Goal: Connect with others: Connect with others

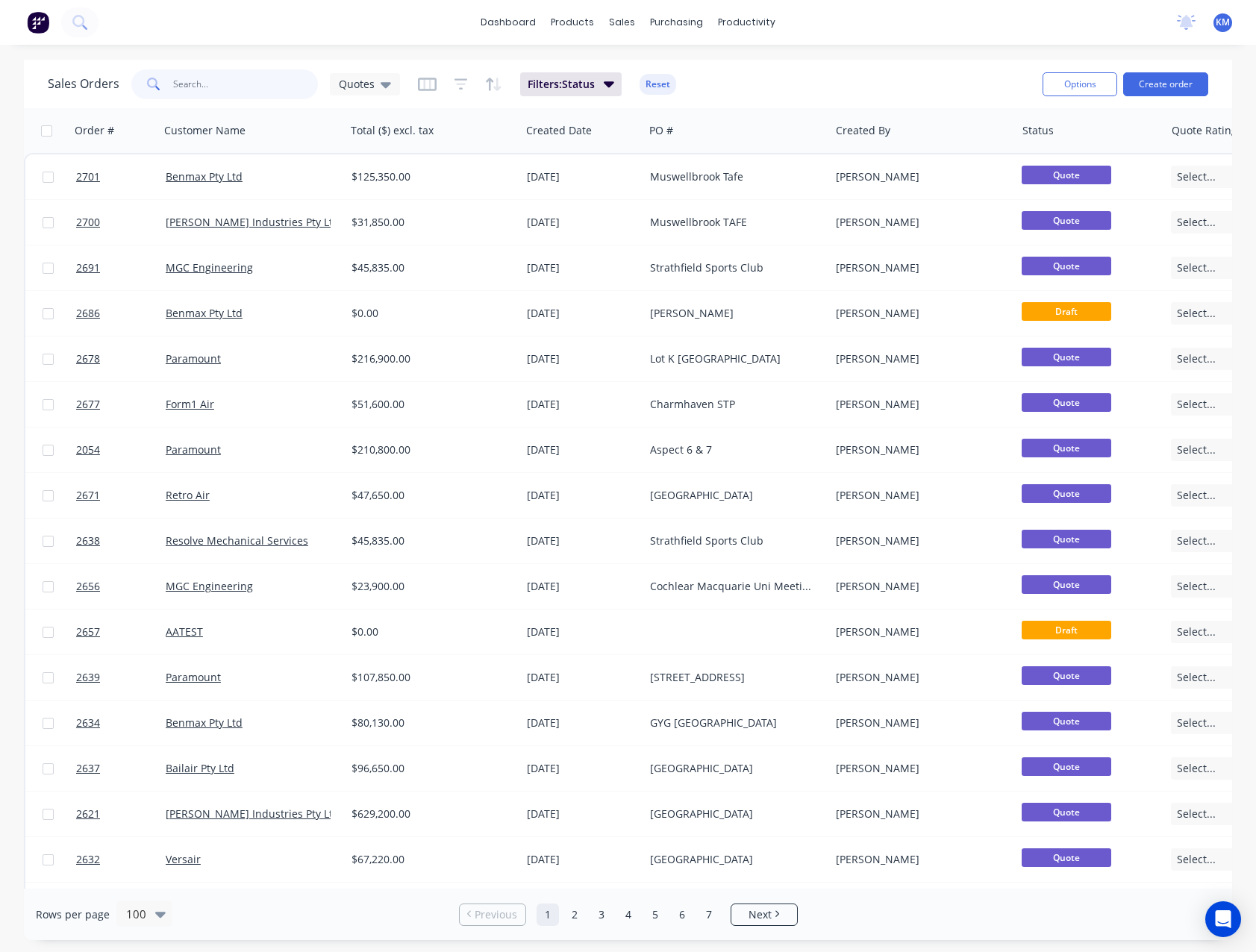
click at [294, 88] on input "text" at bounding box center [246, 84] width 145 height 30
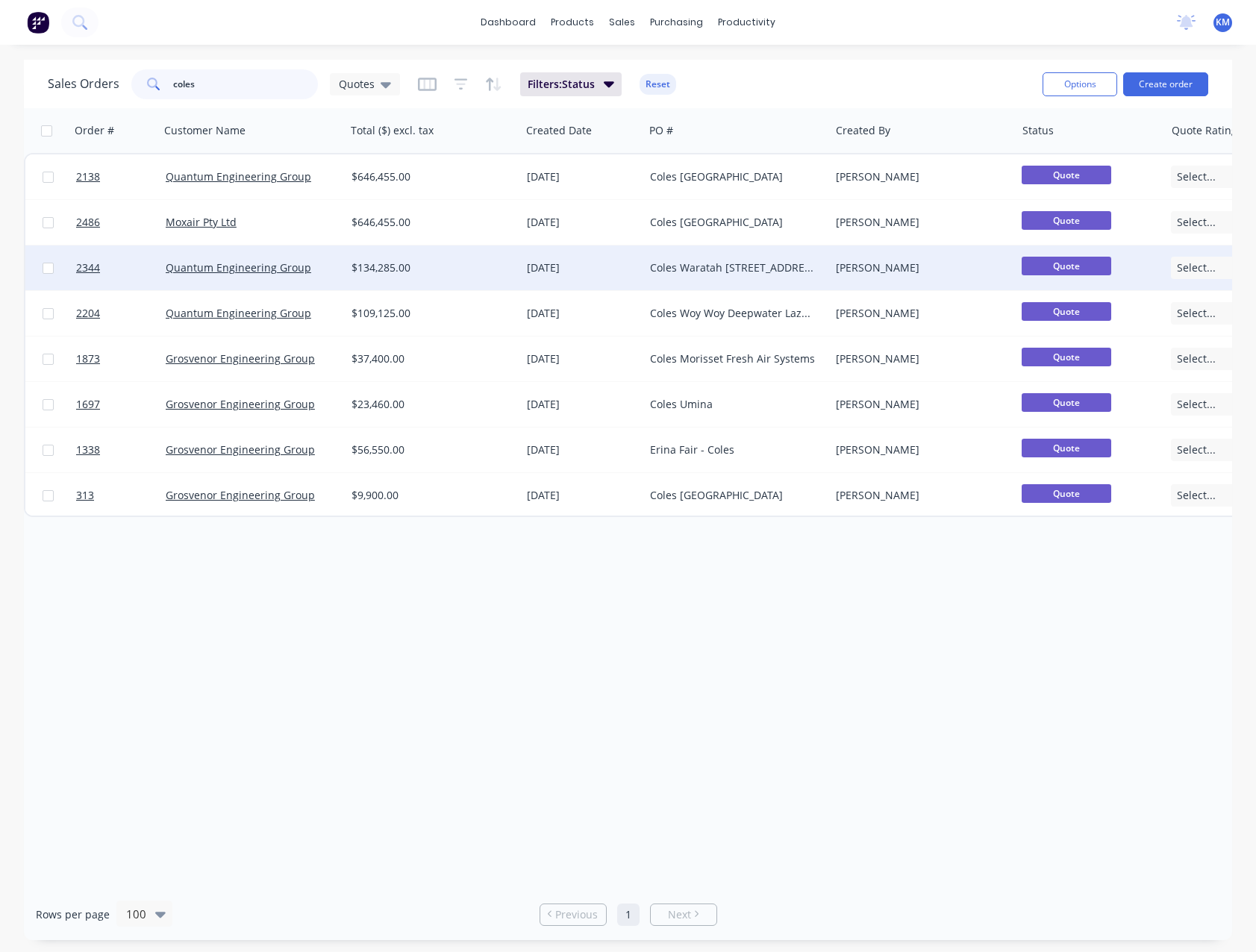
type input "coles"
click at [663, 276] on div "Coles Waratah [STREET_ADDRESS]" at bounding box center [737, 267] width 186 height 45
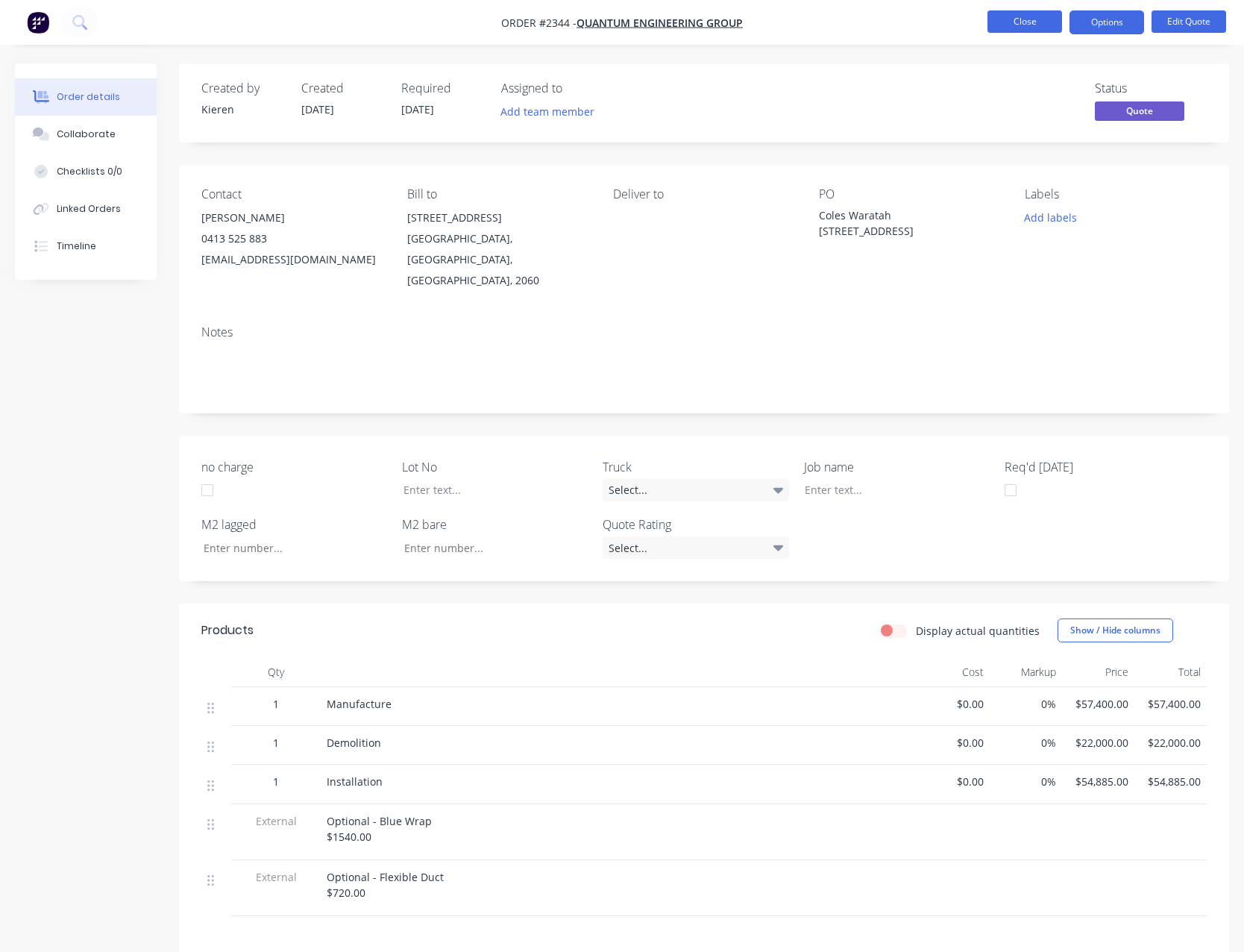
click at [1006, 23] on button "Close" at bounding box center [1025, 21] width 75 height 23
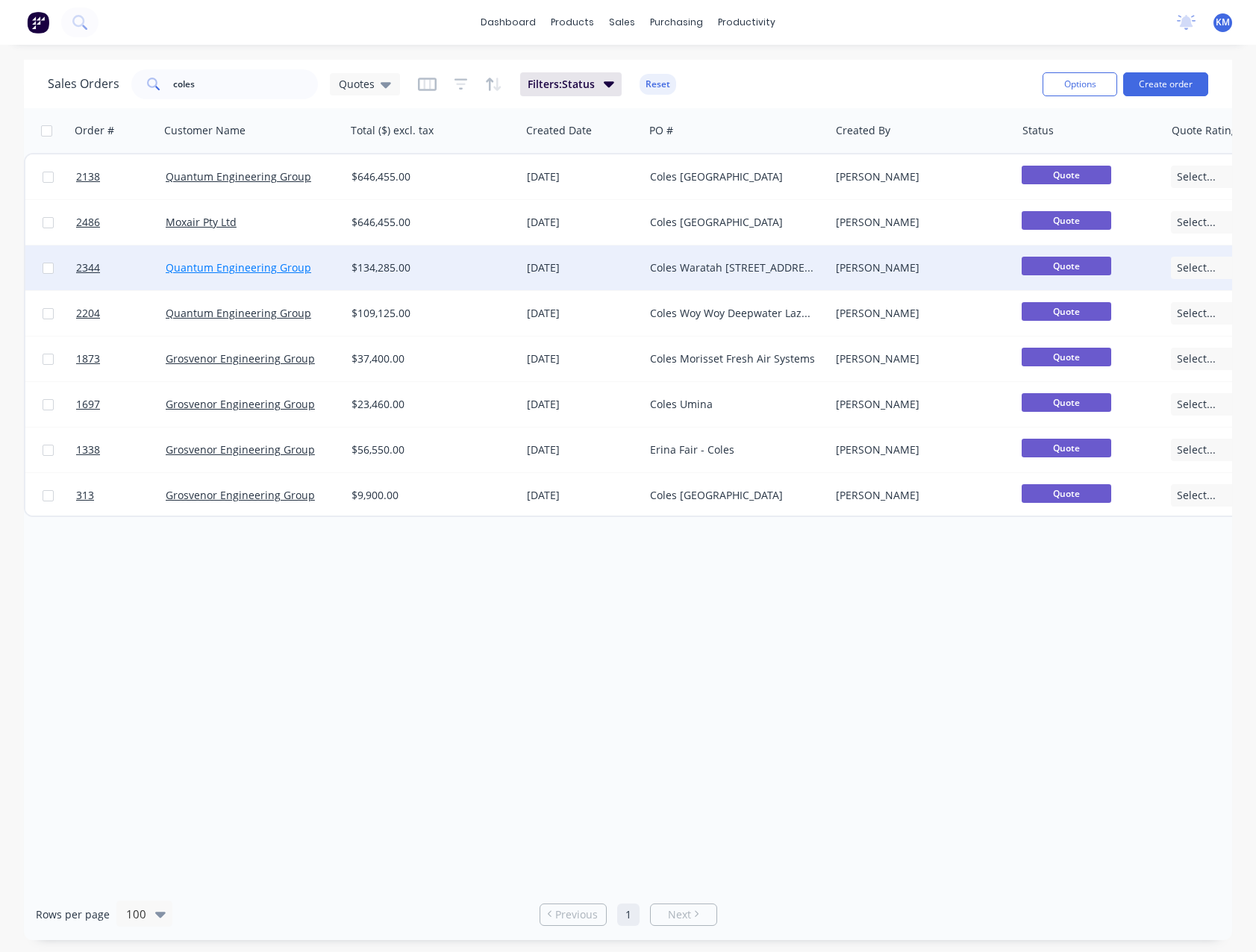
click at [249, 274] on link "Quantum Engineering Group" at bounding box center [238, 267] width 145 height 14
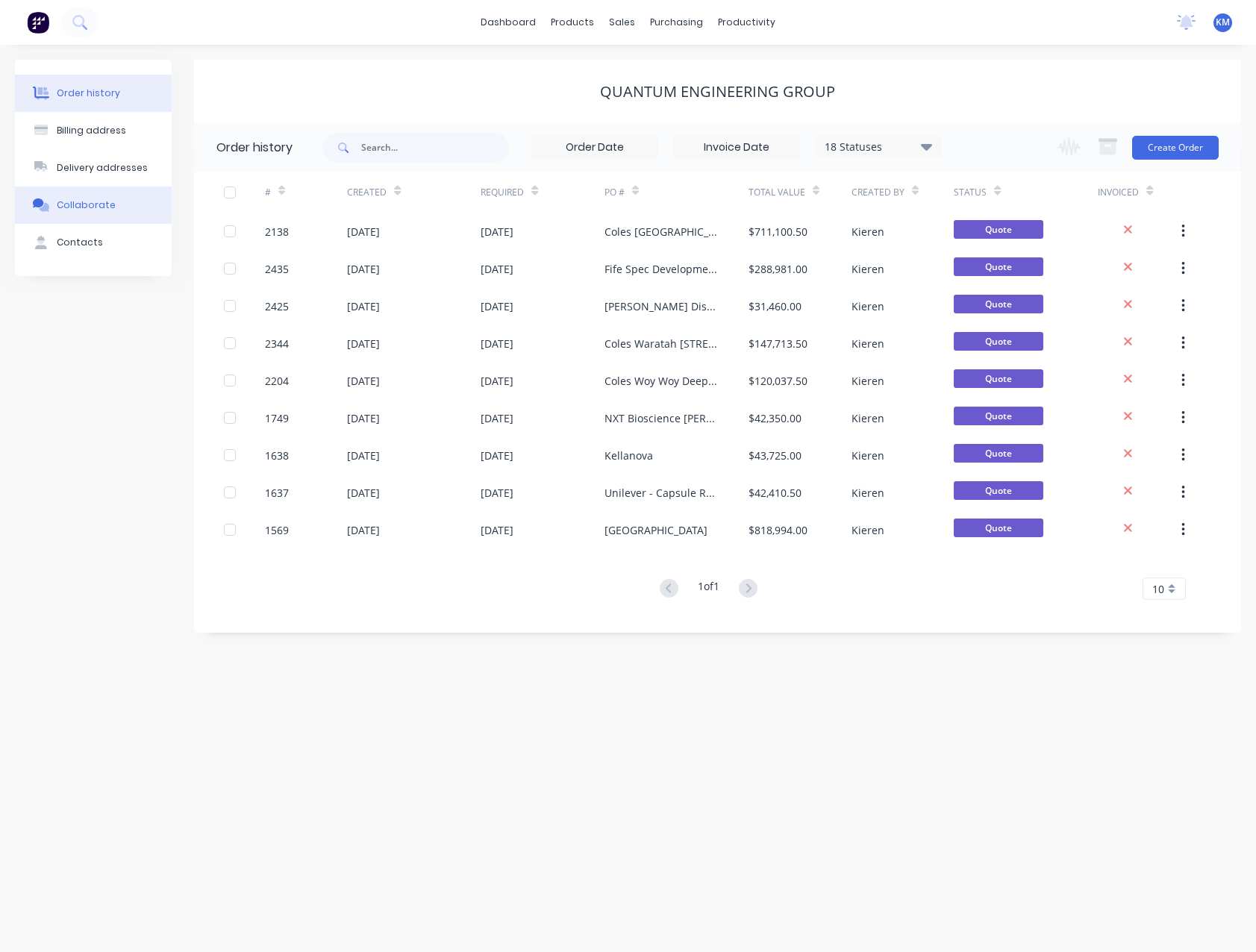
click at [95, 208] on div "Collaborate" at bounding box center [86, 205] width 59 height 13
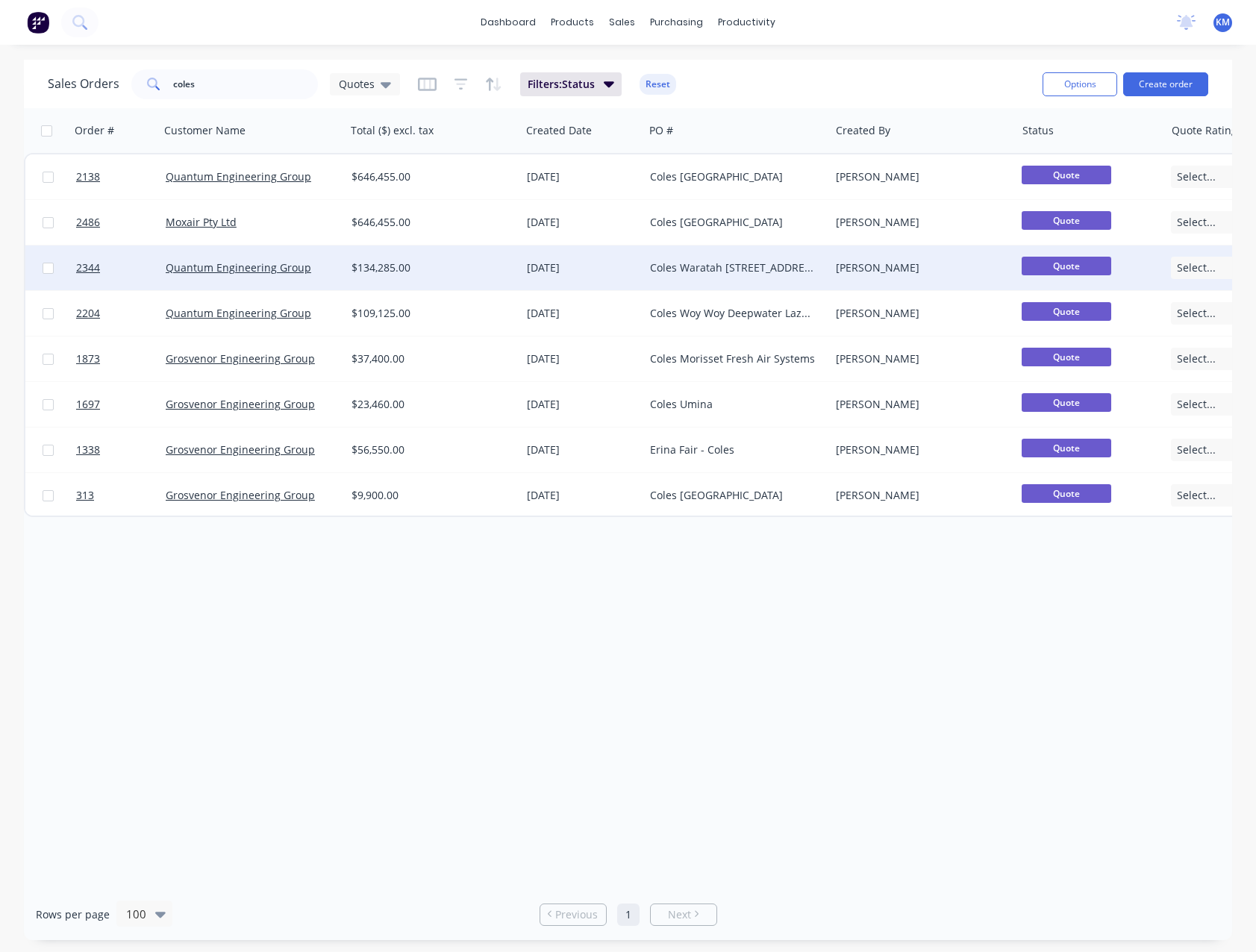
click at [620, 266] on div "[DATE]" at bounding box center [582, 267] width 111 height 15
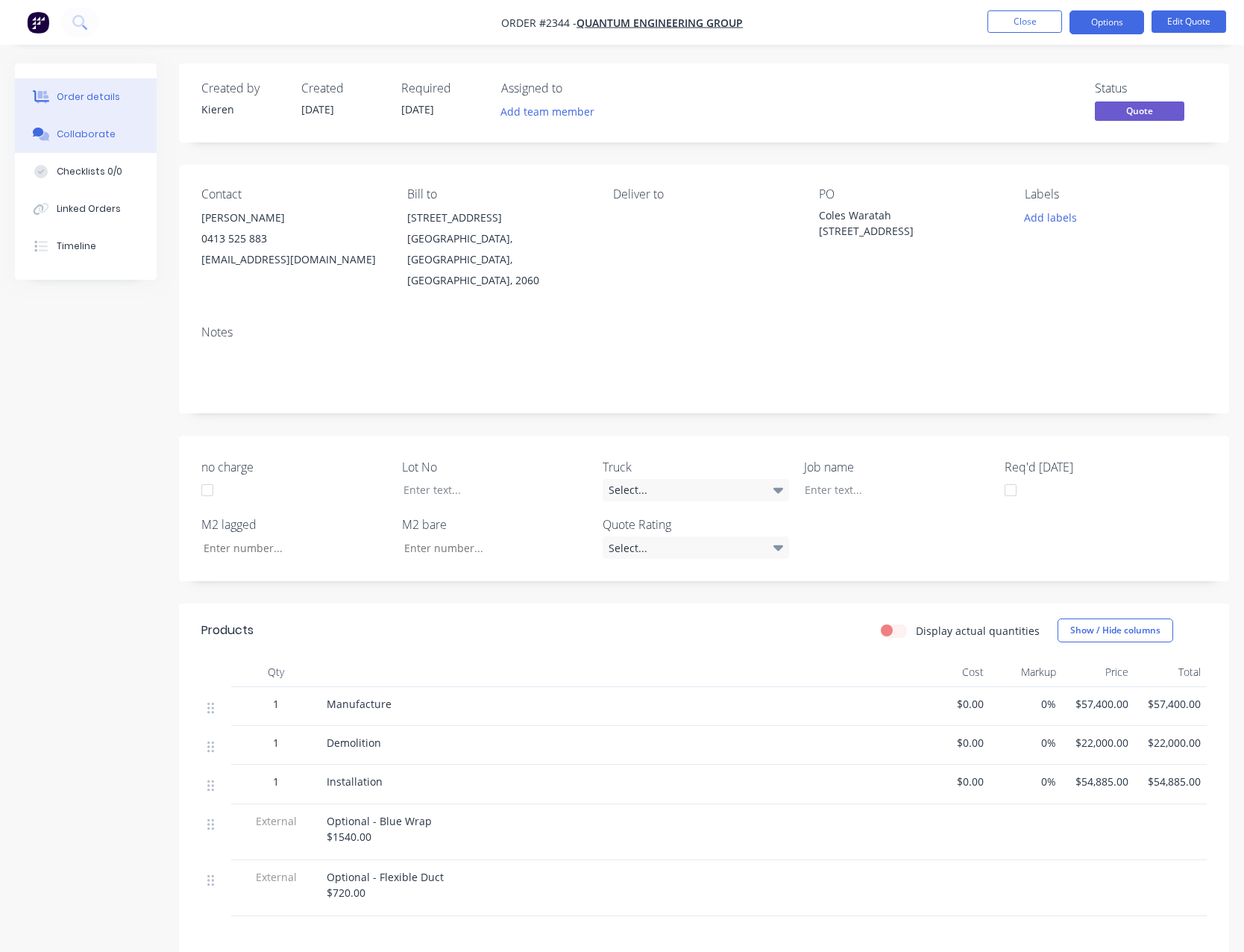
click at [97, 134] on div "Collaborate" at bounding box center [86, 134] width 59 height 13
